Goal: Information Seeking & Learning: Stay updated

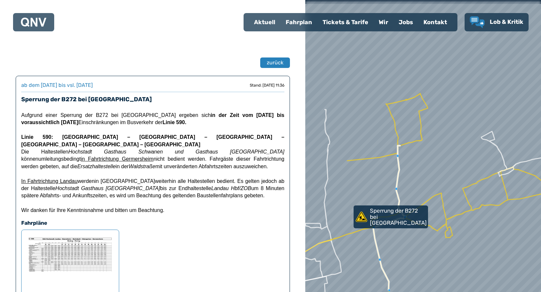
drag, startPoint x: 416, startPoint y: 233, endPoint x: 366, endPoint y: 250, distance: 52.8
drag, startPoint x: 366, startPoint y: 250, endPoint x: 346, endPoint y: 248, distance: 20.3
click at [346, 248] on div at bounding box center [423, 146] width 283 height 350
drag, startPoint x: 396, startPoint y: 239, endPoint x: 444, endPoint y: 231, distance: 48.6
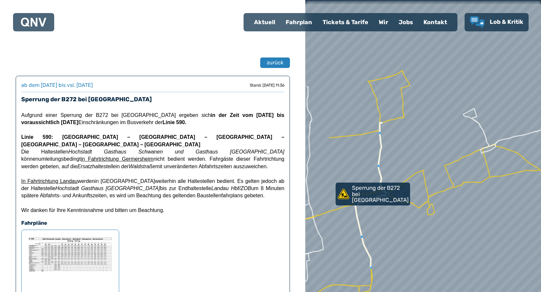
drag, startPoint x: 444, startPoint y: 231, endPoint x: 420, endPoint y: 213, distance: 30.3
click at [420, 213] on div at bounding box center [423, 145] width 283 height 350
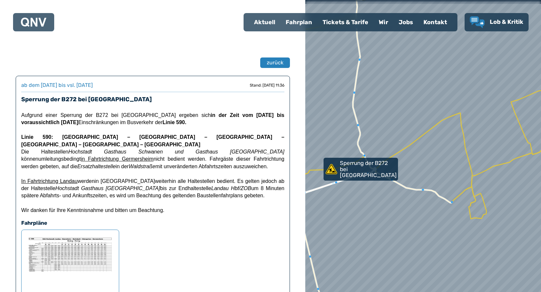
drag, startPoint x: 367, startPoint y: 199, endPoint x: 338, endPoint y: 198, distance: 28.7
click at [338, 198] on div at bounding box center [423, 146] width 283 height 350
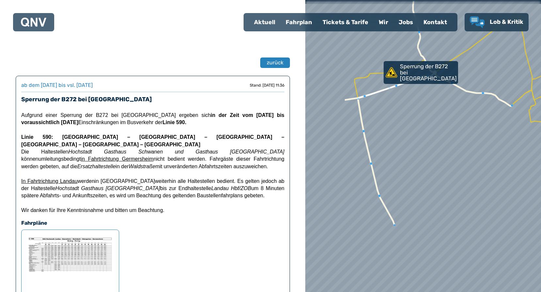
drag, startPoint x: 377, startPoint y: 182, endPoint x: 439, endPoint y: 82, distance: 117.5
click at [439, 82] on div at bounding box center [422, 140] width 283 height 350
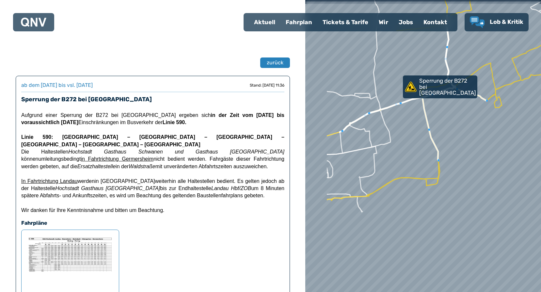
drag, startPoint x: 377, startPoint y: 180, endPoint x: 419, endPoint y: 143, distance: 56.6
click at [419, 143] on div at bounding box center [422, 146] width 283 height 350
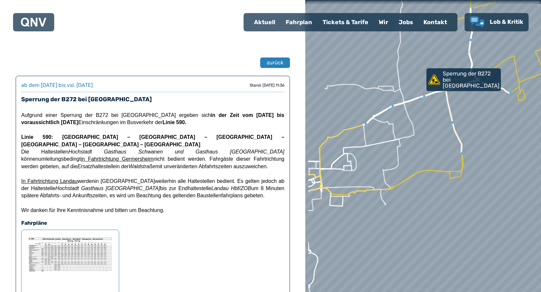
drag, startPoint x: 421, startPoint y: 182, endPoint x: 455, endPoint y: 168, distance: 36.5
click at [455, 168] on div at bounding box center [429, 144] width 283 height 350
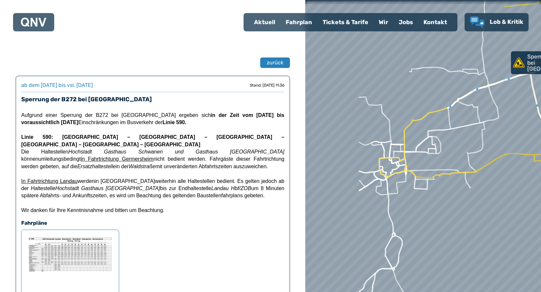
drag, startPoint x: 321, startPoint y: 182, endPoint x: 396, endPoint y: 171, distance: 75.9
click at [396, 171] on div at bounding box center [423, 146] width 283 height 350
click at [409, 174] on div at bounding box center [423, 146] width 283 height 350
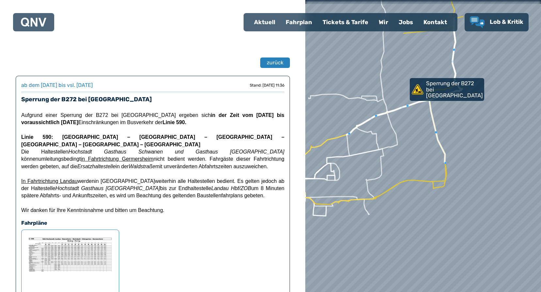
drag, startPoint x: 417, startPoint y: 184, endPoint x: 363, endPoint y: 192, distance: 54.4
click at [331, 204] on div at bounding box center [419, 147] width 283 height 350
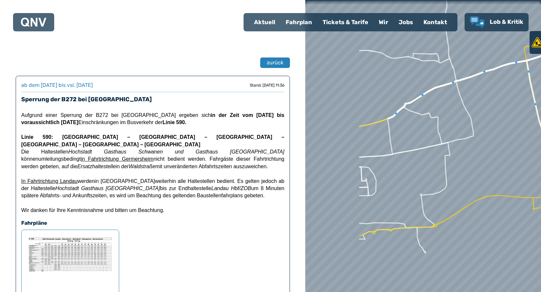
drag, startPoint x: 363, startPoint y: 149, endPoint x: 421, endPoint y: 159, distance: 59.2
click at [421, 159] on div at bounding box center [423, 146] width 283 height 350
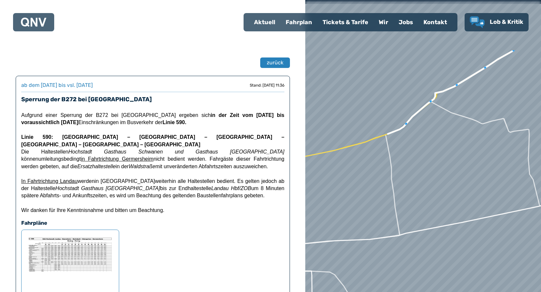
drag, startPoint x: 391, startPoint y: 123, endPoint x: 403, endPoint y: 219, distance: 96.7
click at [403, 219] on div at bounding box center [423, 162] width 283 height 350
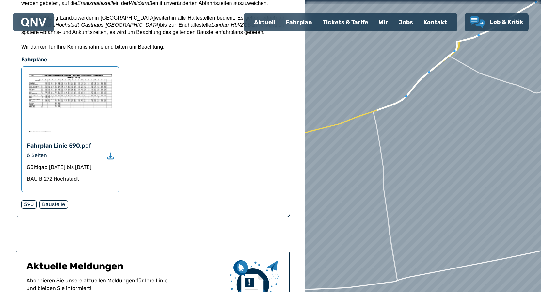
scroll to position [294, 0]
